Goal: Task Accomplishment & Management: Manage account settings

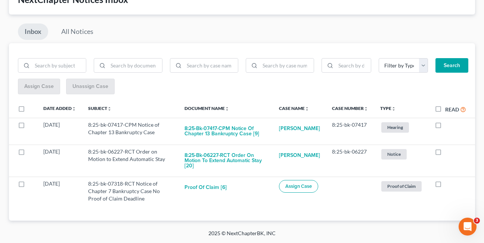
scroll to position [55, 0]
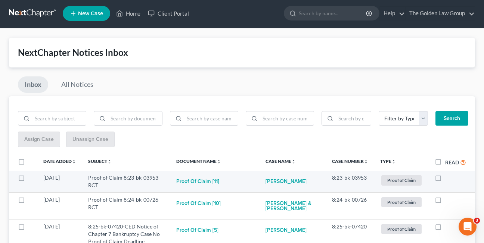
click at [445, 180] on label at bounding box center [445, 180] width 0 height 0
click at [448, 179] on input "checkbox" at bounding box center [450, 176] width 5 height 5
checkbox input "true"
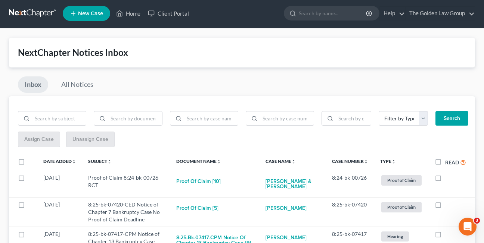
click at [445, 180] on label at bounding box center [445, 180] width 0 height 0
click at [448, 179] on input "checkbox" at bounding box center [450, 176] width 5 height 5
checkbox input "true"
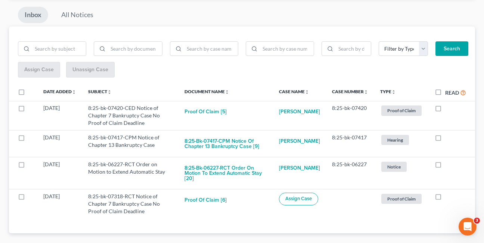
scroll to position [75, 0]
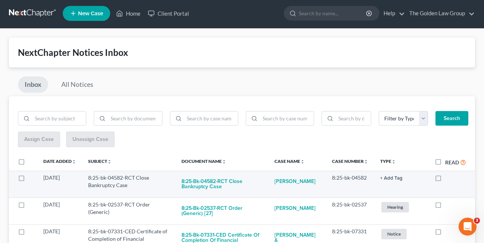
click at [445, 180] on label at bounding box center [445, 180] width 0 height 0
click at [448, 177] on input "checkbox" at bounding box center [450, 176] width 5 height 5
checkbox input "true"
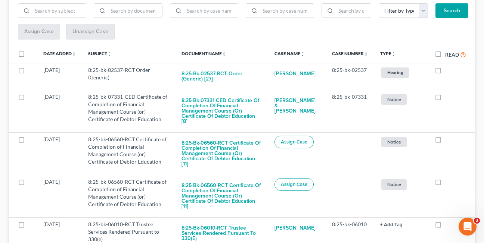
scroll to position [115, 0]
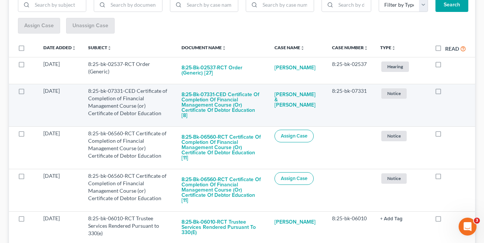
click at [445, 93] on label at bounding box center [445, 93] width 0 height 0
click at [448, 92] on input "checkbox" at bounding box center [450, 89] width 5 height 5
checkbox input "true"
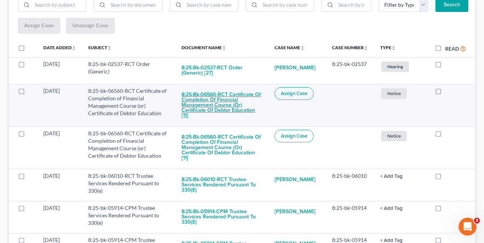
click at [206, 108] on button "8:25-bk-06560-RCT Certificate of Completion of Financial Management Course (or)…" at bounding box center [221, 105] width 81 height 36
checkbox input "true"
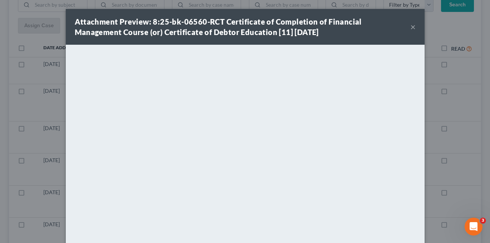
click at [410, 28] on button "×" at bounding box center [412, 26] width 5 height 9
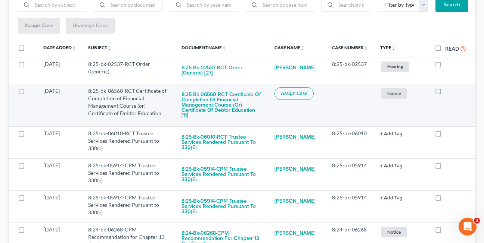
click at [445, 93] on label at bounding box center [445, 93] width 0 height 0
click at [448, 92] on input "checkbox" at bounding box center [450, 89] width 5 height 5
checkbox input "true"
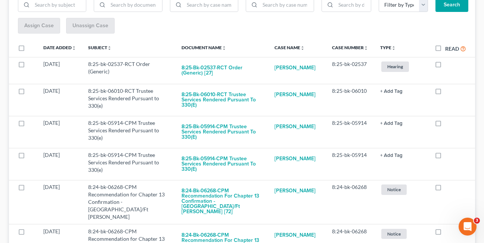
click at [445, 93] on label at bounding box center [445, 93] width 0 height 0
click at [448, 92] on input "checkbox" at bounding box center [450, 89] width 5 height 5
checkbox input "true"
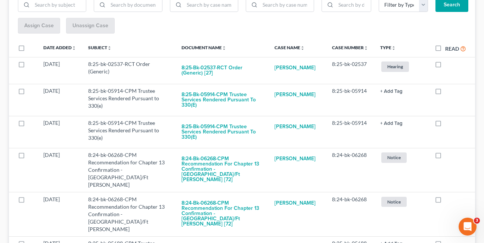
click at [445, 93] on label at bounding box center [445, 93] width 0 height 0
click at [448, 92] on input "checkbox" at bounding box center [450, 89] width 5 height 5
checkbox input "true"
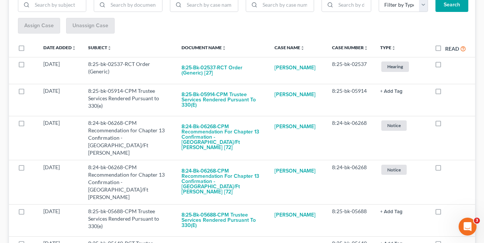
click at [445, 93] on label at bounding box center [445, 93] width 0 height 0
click at [448, 92] on input "checkbox" at bounding box center [450, 89] width 5 height 5
checkbox input "true"
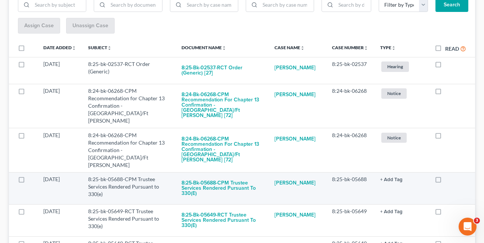
click at [445, 181] on label at bounding box center [445, 181] width 0 height 0
click at [448, 176] on input "checkbox" at bounding box center [450, 178] width 5 height 5
checkbox input "true"
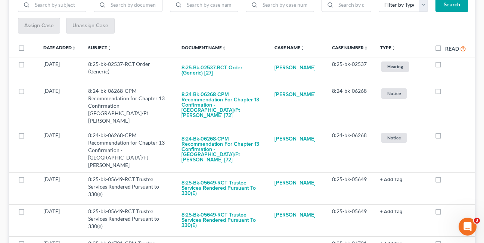
click at [445, 181] on label at bounding box center [445, 181] width 0 height 0
click at [448, 176] on input "checkbox" at bounding box center [450, 178] width 5 height 5
checkbox input "true"
click at [445, 181] on label at bounding box center [445, 181] width 0 height 0
click at [448, 176] on input "checkbox" at bounding box center [450, 178] width 5 height 5
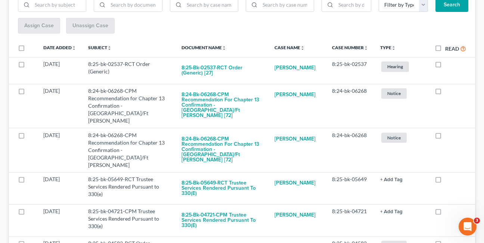
checkbox input "true"
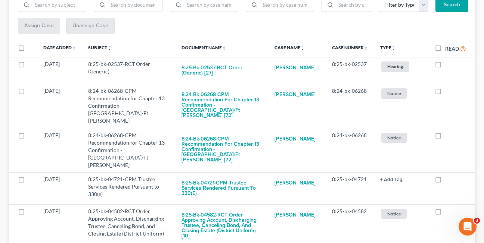
click at [445, 181] on label at bounding box center [445, 181] width 0 height 0
click at [448, 176] on input "checkbox" at bounding box center [450, 178] width 5 height 5
checkbox input "true"
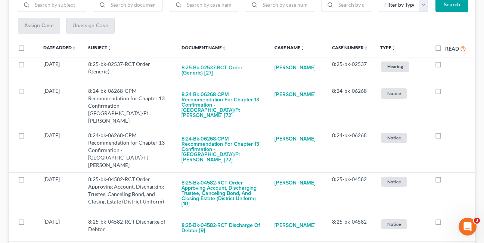
click at [445, 181] on label at bounding box center [445, 181] width 0 height 0
click at [448, 176] on input "checkbox" at bounding box center [450, 178] width 5 height 5
checkbox input "true"
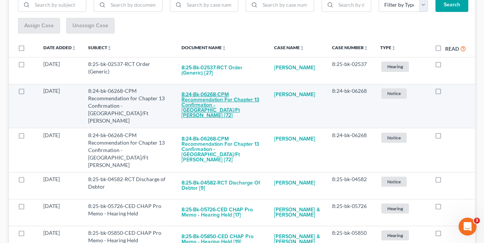
click at [200, 105] on button "8:24-bk-06268-CPM Recommendation for Chapter 13 Confirmation - Tampa/Ft Myers […" at bounding box center [221, 105] width 81 height 36
checkbox input "true"
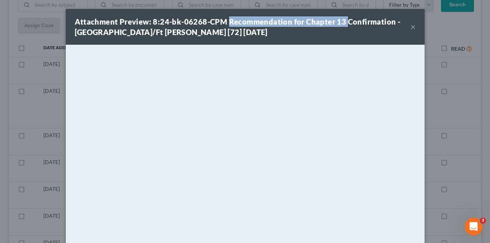
drag, startPoint x: 223, startPoint y: 21, endPoint x: 341, endPoint y: 22, distance: 117.6
click at [341, 22] on strong "Attachment Preview: 8:24-bk-06268-CPM Recommendation for Chapter 13 Confirmatio…" at bounding box center [238, 26] width 326 height 19
copy strong "Recommendation for Chapter 13"
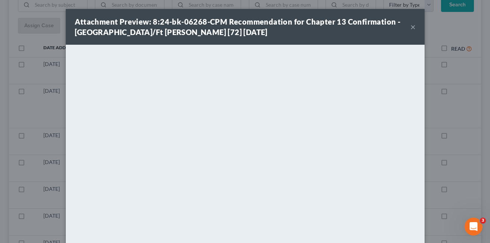
click at [251, 31] on div "Attachment Preview: 8:24-bk-06268-CPM Recommendation for Chapter 13 Confirmatio…" at bounding box center [242, 26] width 335 height 21
click at [410, 27] on button "×" at bounding box center [412, 26] width 5 height 9
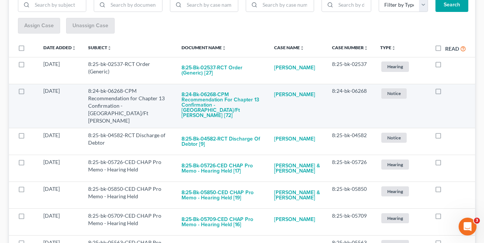
click at [445, 93] on label at bounding box center [445, 93] width 0 height 0
click at [448, 91] on input "checkbox" at bounding box center [450, 89] width 5 height 5
checkbox input "true"
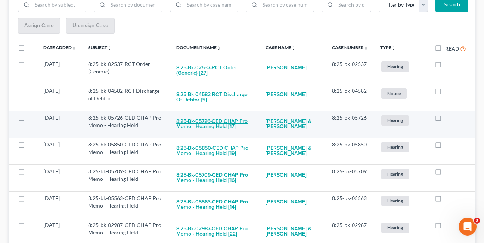
click at [203, 125] on button "8:25-bk-05726-CED CHAP Pro Memo - Hearing Held [17]" at bounding box center [214, 124] width 77 height 20
checkbox input "true"
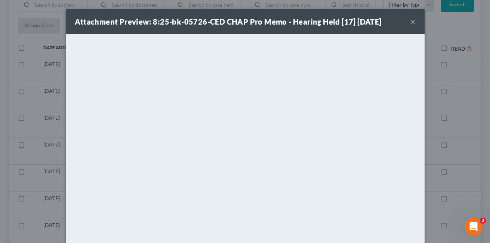
click at [411, 23] on button "×" at bounding box center [412, 21] width 5 height 9
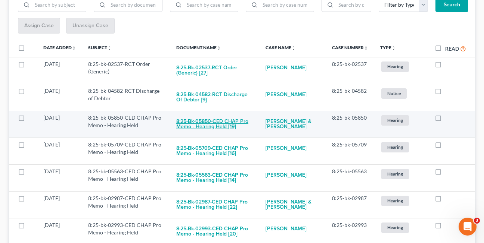
click at [195, 126] on button "8:25-bk-05850-CED CHAP Pro Memo - Hearing Held [19]" at bounding box center [214, 124] width 77 height 20
checkbox input "true"
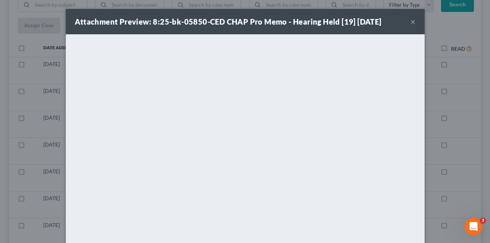
click at [410, 24] on button "×" at bounding box center [412, 21] width 5 height 9
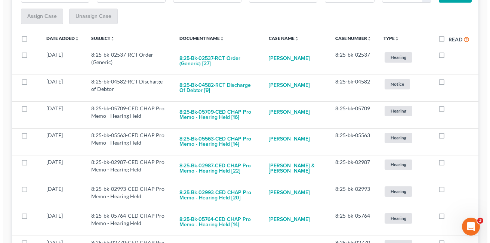
scroll to position [136, 0]
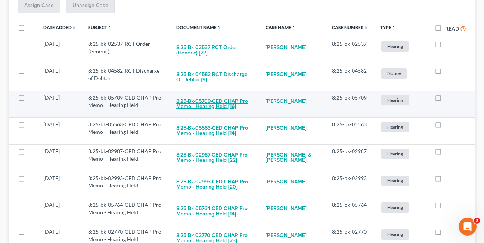
click at [201, 102] on button "8:25-bk-05709-CED CHAP Pro Memo - Hearing Held [16]" at bounding box center [214, 104] width 77 height 20
checkbox input "true"
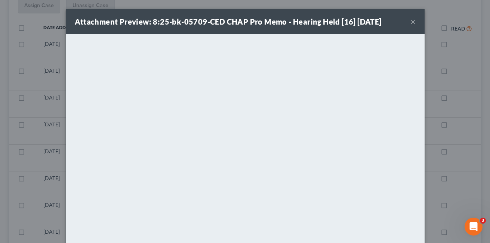
click at [410, 24] on button "×" at bounding box center [412, 21] width 5 height 9
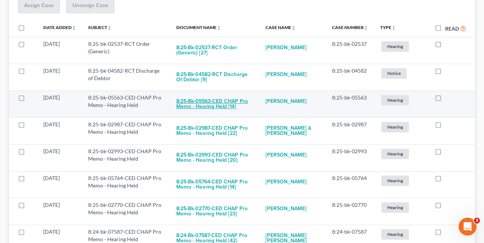
click at [204, 102] on button "8:25-bk-05563-CED CHAP Pro Memo - Hearing Held [14]" at bounding box center [214, 104] width 77 height 20
checkbox input "true"
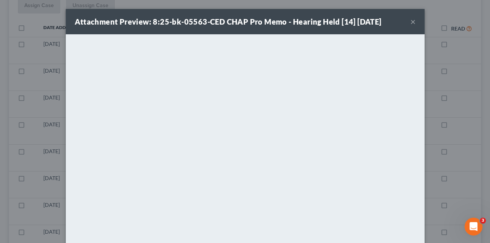
click at [410, 19] on button "×" at bounding box center [412, 21] width 5 height 9
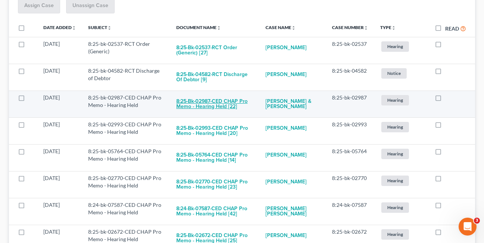
click at [223, 108] on button "8:25-bk-02987-CED CHAP Pro Memo - Hearing Held [22]" at bounding box center [214, 104] width 77 height 20
checkbox input "true"
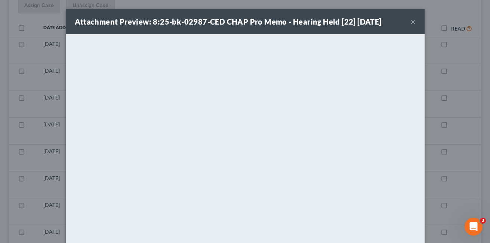
click at [410, 20] on button "×" at bounding box center [412, 21] width 5 height 9
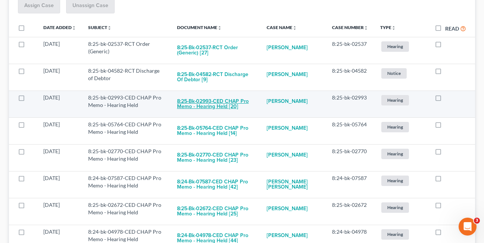
click at [204, 107] on button "8:25-bk-02993-CED CHAP Pro Memo - Hearing Held [20]" at bounding box center [216, 104] width 78 height 20
checkbox input "true"
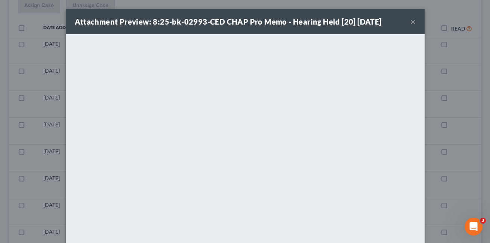
click at [410, 23] on button "×" at bounding box center [412, 21] width 5 height 9
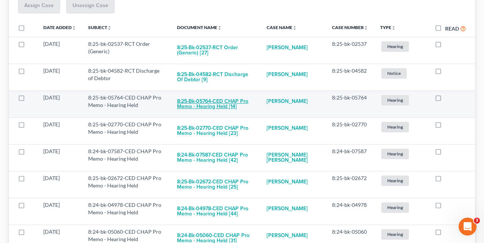
click at [217, 107] on button "8:25-bk-05764-CED CHAP Pro Memo - Hearing Held [14]" at bounding box center [216, 104] width 78 height 20
checkbox input "true"
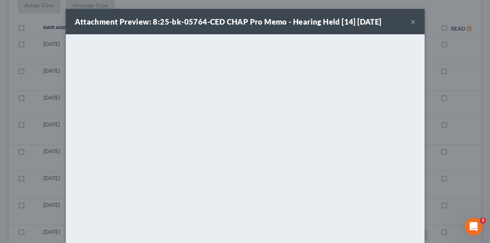
click at [410, 23] on button "×" at bounding box center [412, 21] width 5 height 9
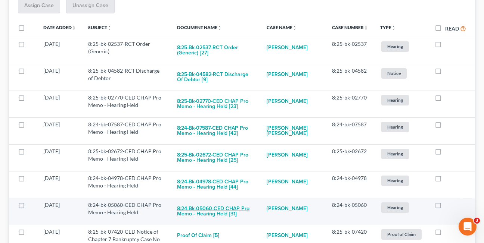
click at [212, 214] on button "8:24-bk-05060-CED CHAP Pro Memo - Hearing Held [31]" at bounding box center [216, 212] width 78 height 20
checkbox input "true"
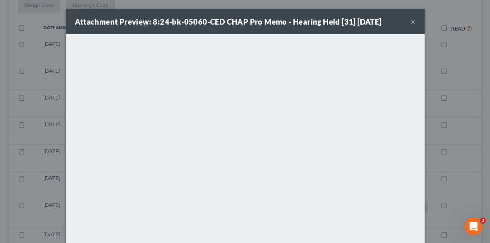
click at [410, 22] on button "×" at bounding box center [412, 21] width 5 height 9
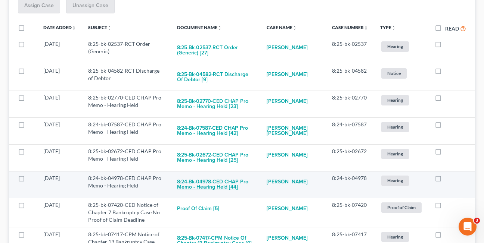
click at [195, 191] on button "8:24-bk-04978-CED CHAP Pro Memo - Hearing Held [44]" at bounding box center [216, 185] width 78 height 20
checkbox input "true"
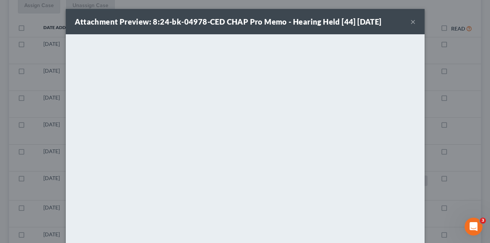
click at [410, 22] on button "×" at bounding box center [412, 21] width 5 height 9
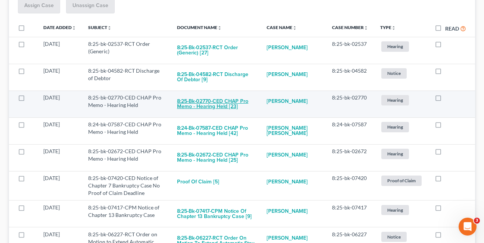
click at [217, 100] on button "8:25-bk-02770-CED CHAP Pro Memo - Hearing Held [23]" at bounding box center [216, 104] width 78 height 20
checkbox input "true"
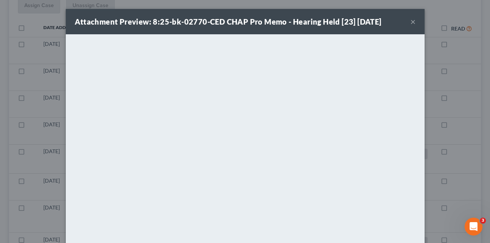
click at [410, 21] on button "×" at bounding box center [412, 21] width 5 height 9
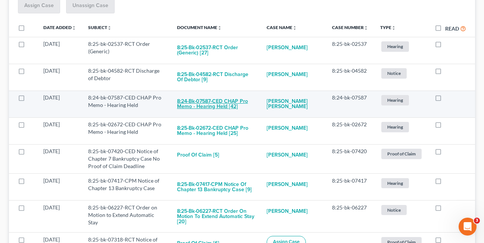
click at [215, 109] on button "8:24-bk-07587-CED CHAP Pro Memo - Hearing Held [42]" at bounding box center [216, 104] width 78 height 20
checkbox input "true"
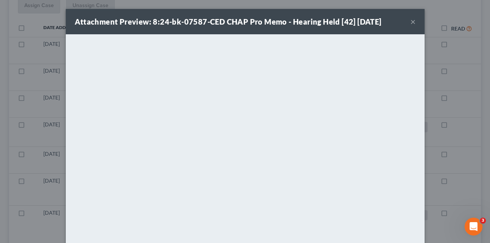
click at [410, 22] on button "×" at bounding box center [412, 21] width 5 height 9
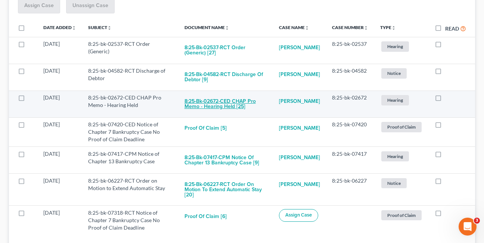
click at [217, 107] on button "8:25-bk-02672-CED CHAP Pro Memo - Hearing Held [25]" at bounding box center [225, 104] width 83 height 20
checkbox input "true"
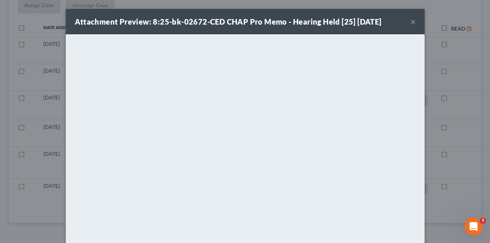
click at [410, 22] on button "×" at bounding box center [412, 21] width 5 height 9
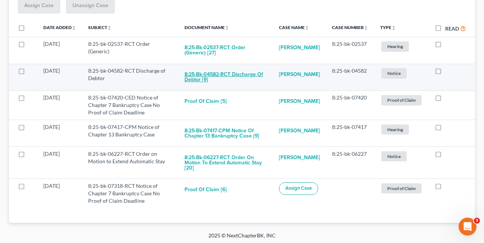
click at [192, 80] on button "8:25-bk-04582-RCT Discharge of Debtor [9]" at bounding box center [225, 77] width 83 height 20
checkbox input "true"
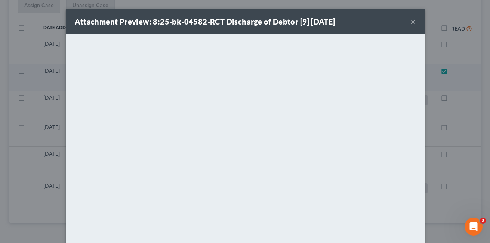
scroll to position [111, 0]
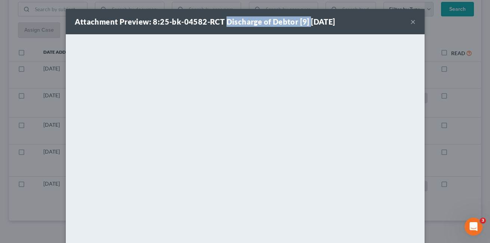
drag, startPoint x: 223, startPoint y: 22, endPoint x: 305, endPoint y: 25, distance: 82.2
click at [305, 25] on strong "Attachment Preview: 8:25-bk-04582-RCT Discharge of Debtor [9] 10/09/2025" at bounding box center [205, 21] width 260 height 9
click at [410, 22] on button "×" at bounding box center [412, 21] width 5 height 9
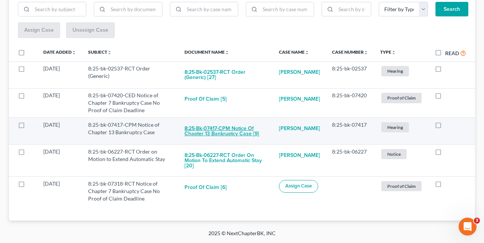
click at [201, 130] on button "8:25-bk-07417-CPM Notice of Chapter 13 Bankruptcy Case [9]" at bounding box center [225, 131] width 83 height 20
checkbox input "true"
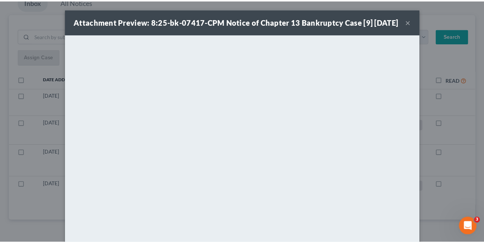
scroll to position [84, 0]
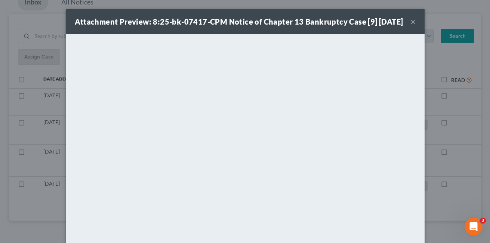
click at [410, 25] on button "×" at bounding box center [412, 21] width 5 height 9
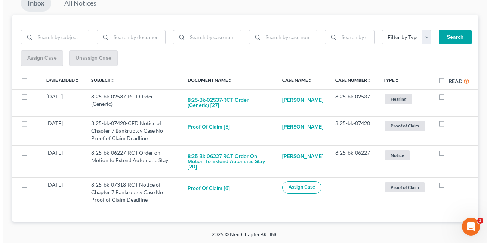
scroll to position [84, 0]
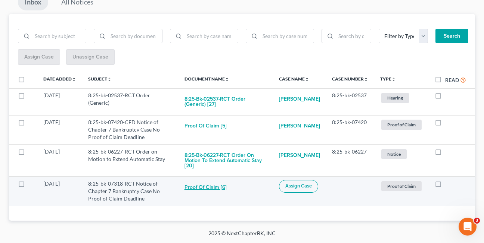
click at [193, 188] on button "Proof of Claim [6]" at bounding box center [205, 187] width 42 height 15
checkbox input "true"
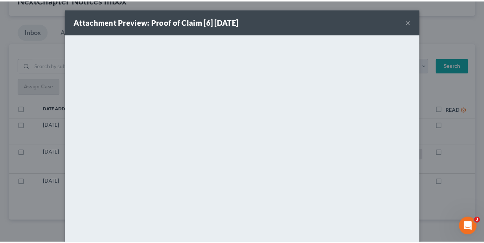
scroll to position [49, 0]
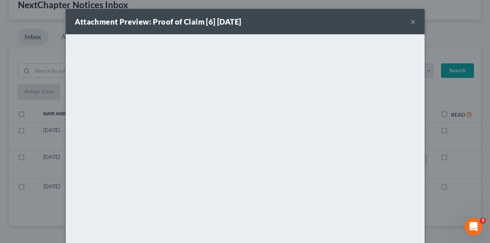
click at [410, 22] on button "×" at bounding box center [412, 21] width 5 height 9
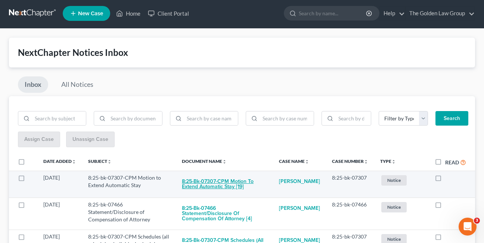
click at [200, 186] on button "8:25-bk-07307-CPM Motion to Extend Automatic Stay [19]" at bounding box center [224, 184] width 85 height 20
checkbox input "true"
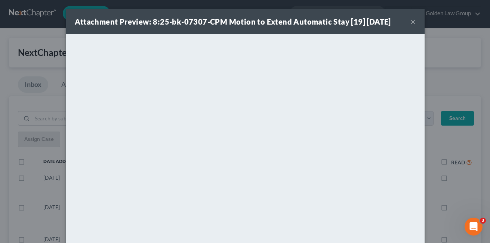
click at [411, 22] on button "×" at bounding box center [412, 21] width 5 height 9
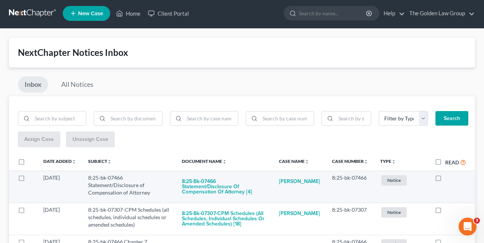
click at [445, 180] on label at bounding box center [445, 180] width 0 height 0
click at [448, 179] on input "checkbox" at bounding box center [450, 176] width 5 height 5
checkbox input "true"
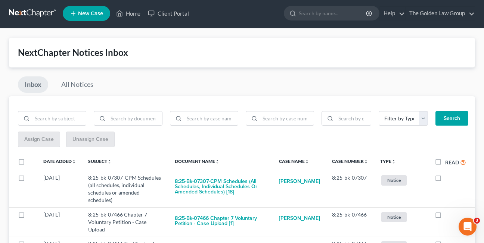
click at [445, 180] on label at bounding box center [445, 180] width 0 height 0
click at [448, 179] on input "checkbox" at bounding box center [450, 176] width 5 height 5
checkbox input "true"
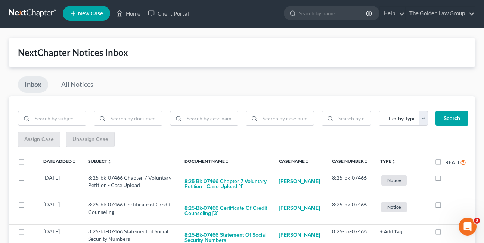
click at [445, 180] on label at bounding box center [445, 180] width 0 height 0
click at [448, 179] on input "checkbox" at bounding box center [450, 176] width 5 height 5
checkbox input "true"
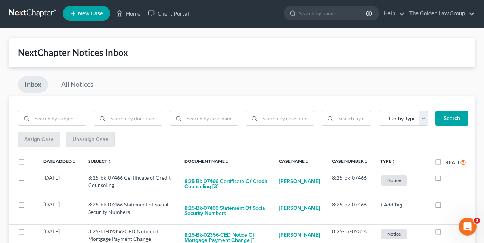
click at [445, 180] on label at bounding box center [445, 180] width 0 height 0
click at [448, 179] on input "checkbox" at bounding box center [450, 176] width 5 height 5
checkbox input "true"
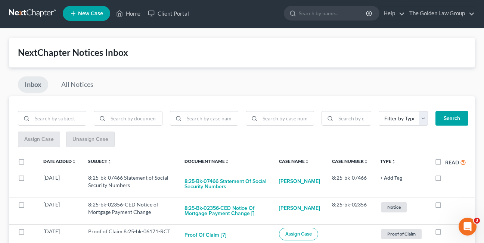
click at [445, 180] on label at bounding box center [445, 180] width 0 height 0
click at [448, 179] on input "checkbox" at bounding box center [450, 176] width 5 height 5
checkbox input "true"
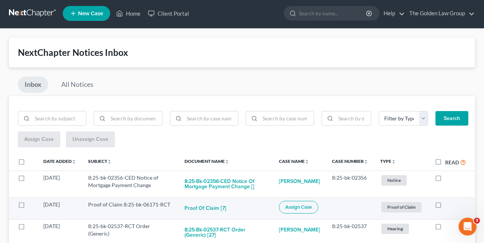
click at [445, 207] on label at bounding box center [445, 207] width 0 height 0
click at [448, 205] on input "checkbox" at bounding box center [450, 203] width 5 height 5
checkbox input "true"
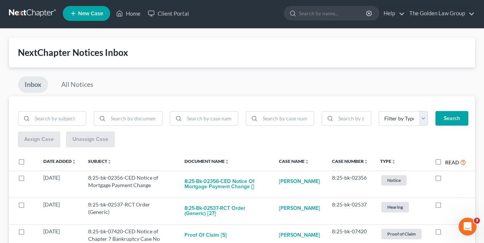
click at [341, 91] on div "Inbox All Notices" at bounding box center [242, 87] width 466 height 20
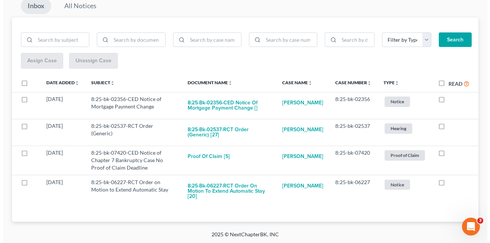
scroll to position [81, 0]
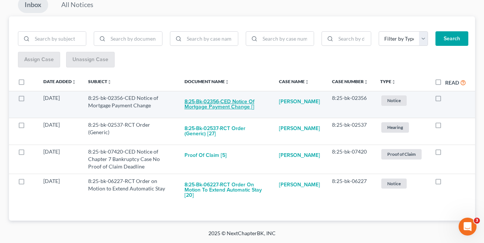
click at [211, 104] on button "8:25-bk-02356-CED Notice of Mortgage Payment Change []" at bounding box center [225, 104] width 83 height 20
checkbox input "true"
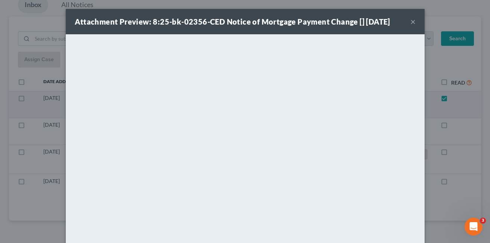
scroll to position [49, 0]
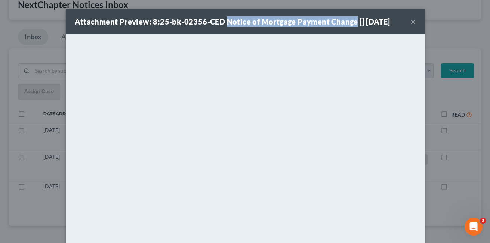
drag, startPoint x: 223, startPoint y: 22, endPoint x: 352, endPoint y: 25, distance: 129.2
click at [352, 25] on strong "Attachment Preview: 8:25-bk-02356-CED Notice of Mortgage Payment Change [] 10/0…" at bounding box center [232, 21] width 315 height 9
copy strong "Notice of Mortgage Payment Change"
click at [410, 22] on button "×" at bounding box center [412, 21] width 5 height 9
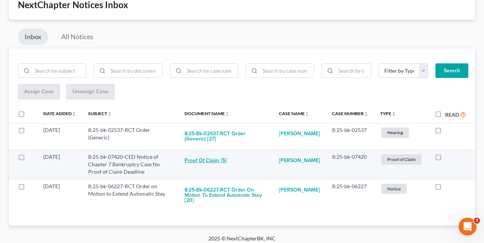
click at [201, 159] on button "Proof of Claim [5]" at bounding box center [205, 160] width 42 height 15
checkbox input "true"
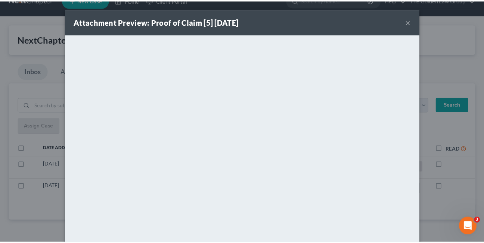
scroll to position [20, 0]
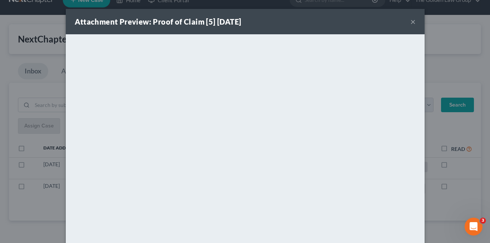
click at [410, 20] on button "×" at bounding box center [412, 21] width 5 height 9
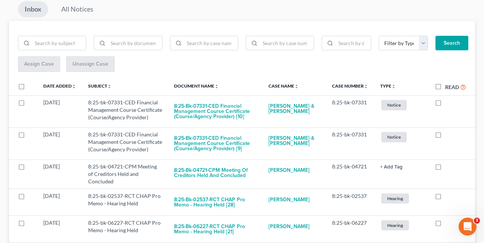
scroll to position [85, 0]
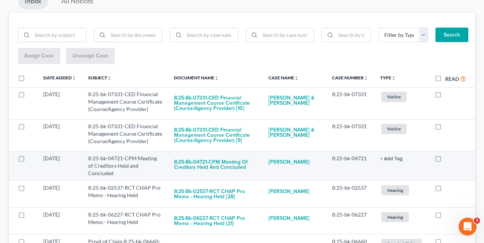
click at [445, 161] on label at bounding box center [445, 161] width 0 height 0
click at [448, 158] on input "checkbox" at bounding box center [450, 157] width 5 height 5
checkbox input "true"
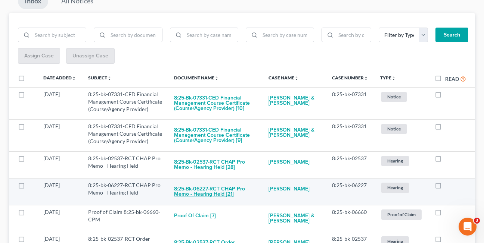
click at [198, 187] on button "8:25-bk-06227-RCT CHAP Pro Memo - Hearing Held [21]" at bounding box center [215, 192] width 83 height 20
checkbox input "true"
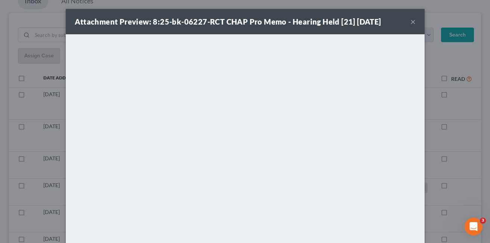
click at [410, 23] on button "×" at bounding box center [412, 21] width 5 height 9
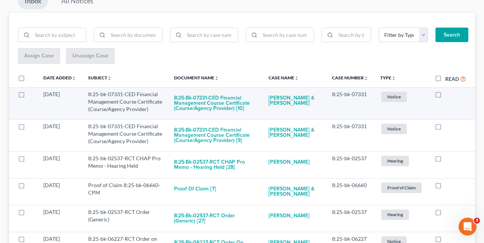
click at [445, 96] on label at bounding box center [445, 96] width 0 height 0
click at [448, 96] on input "checkbox" at bounding box center [450, 93] width 5 height 5
checkbox input "true"
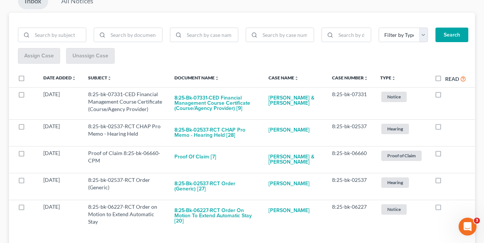
click at [445, 96] on label at bounding box center [445, 96] width 0 height 0
click at [448, 96] on input "checkbox" at bounding box center [450, 93] width 5 height 5
checkbox input "true"
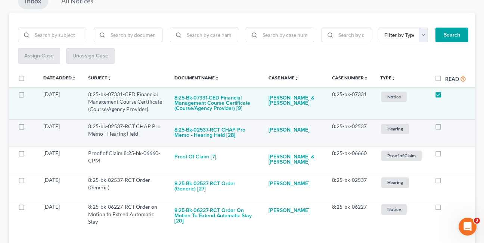
scroll to position [79, 0]
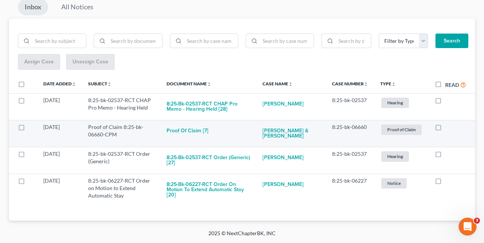
click at [445, 129] on label at bounding box center [445, 129] width 0 height 0
click at [448, 128] on input "checkbox" at bounding box center [450, 126] width 5 height 5
checkbox input "true"
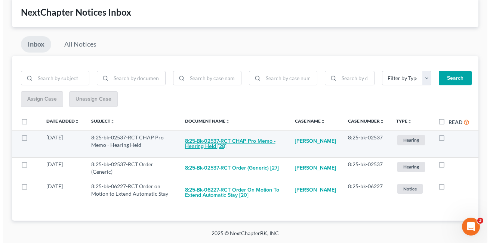
scroll to position [47, 0]
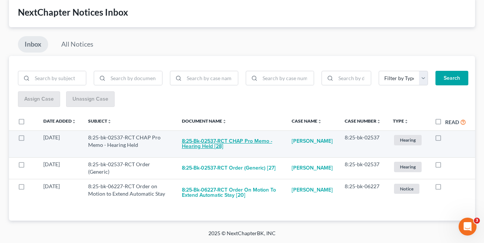
click at [204, 139] on button "8:25-bk-02537-RCT CHAP Pro Memo - Hearing Held [28]" at bounding box center [231, 144] width 98 height 20
checkbox input "true"
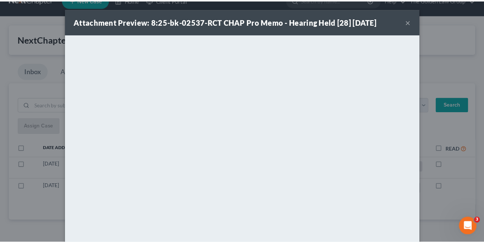
scroll to position [20, 0]
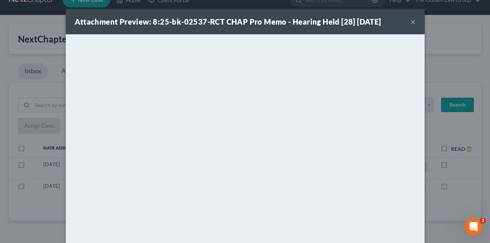
click at [411, 23] on button "×" at bounding box center [412, 21] width 5 height 9
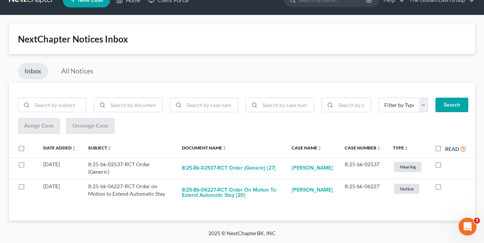
click at [252, 63] on div "Inbox All Notices" at bounding box center [242, 73] width 466 height 20
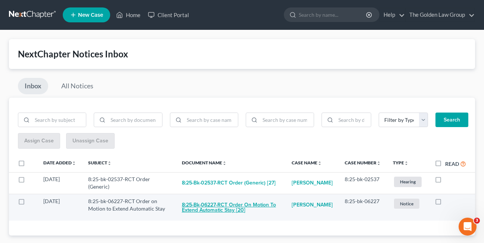
click at [221, 208] on button "8:25-bk-06227-RCT Order on Motion to Extend Automatic Stay [20]" at bounding box center [231, 208] width 98 height 20
checkbox input "true"
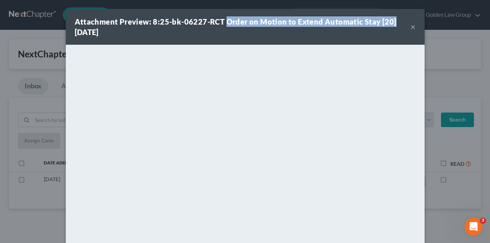
drag, startPoint x: 222, startPoint y: 22, endPoint x: 390, endPoint y: 22, distance: 167.7
click at [390, 22] on div "Attachment Preview: 8:25-bk-06227-RCT Order on Motion to Extend Automatic Stay …" at bounding box center [242, 26] width 335 height 21
click at [411, 27] on button "×" at bounding box center [412, 26] width 5 height 9
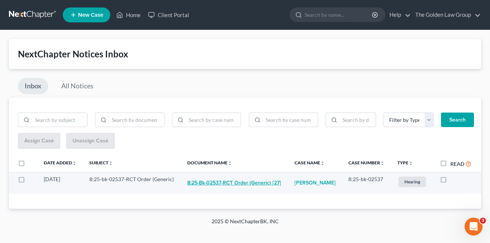
click at [207, 184] on button "8:25-bk-02537-RCT Order (Generic) [27]" at bounding box center [234, 183] width 94 height 15
checkbox input "true"
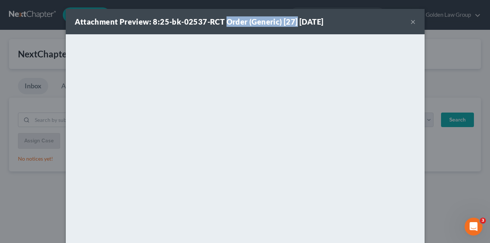
drag, startPoint x: 222, startPoint y: 21, endPoint x: 292, endPoint y: 23, distance: 69.9
click at [292, 23] on strong "Attachment Preview: 8:25-bk-02537-RCT Order (Generic) [27] 10/09/2025" at bounding box center [199, 21] width 249 height 9
drag, startPoint x: 292, startPoint y: 23, endPoint x: 286, endPoint y: 20, distance: 6.5
copy strong "Order (Generic) [27]"
click at [410, 21] on button "×" at bounding box center [412, 21] width 5 height 9
